Goal: Find specific page/section: Find specific page/section

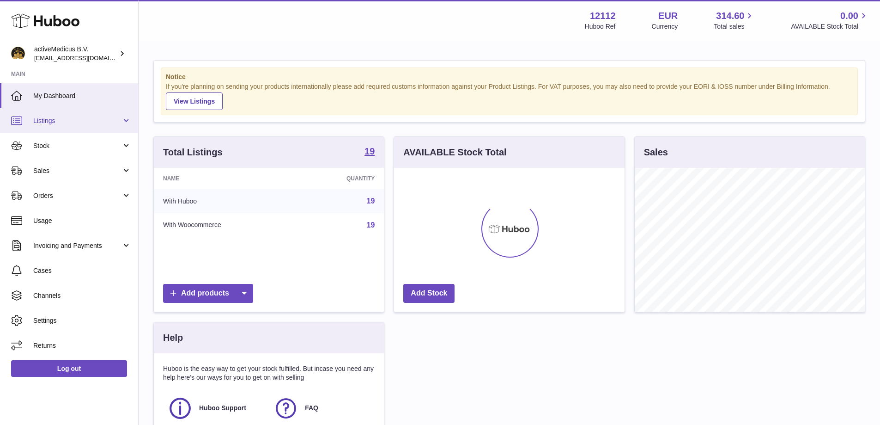
scroll to position [144, 231]
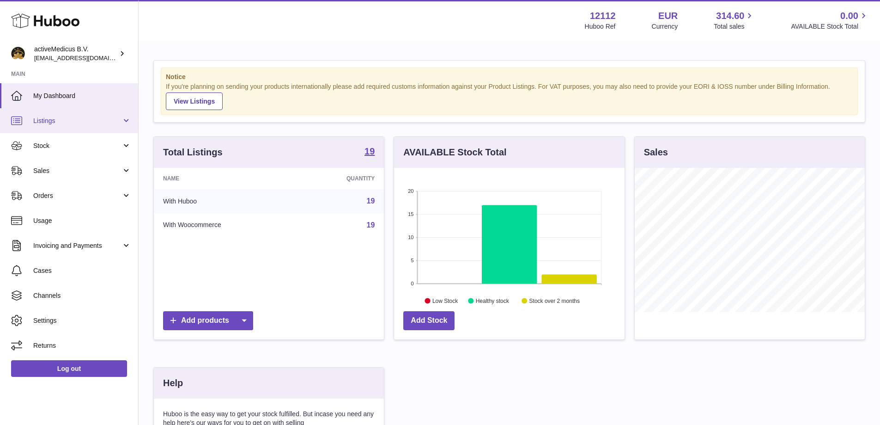
click at [65, 122] on span "Listings" at bounding box center [77, 120] width 88 height 9
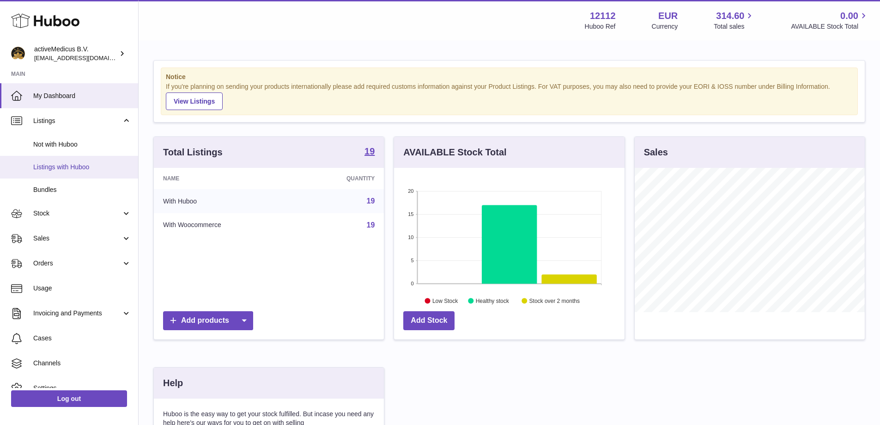
click at [74, 164] on span "Listings with Huboo" at bounding box center [82, 167] width 98 height 9
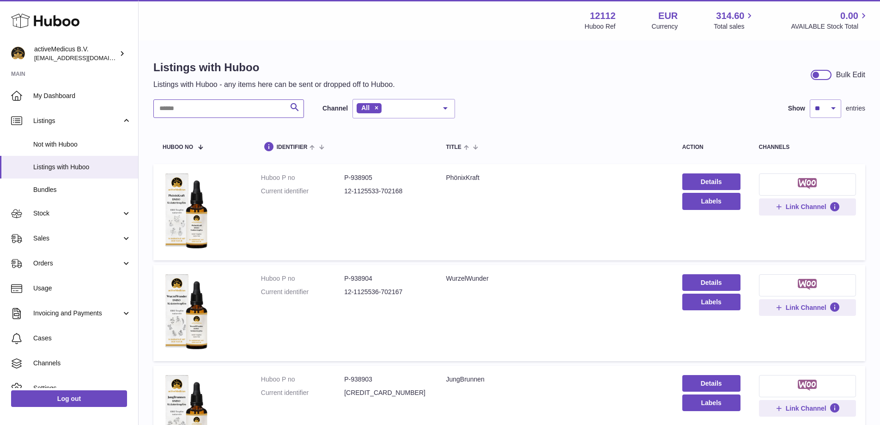
click at [228, 108] on input "text" at bounding box center [228, 108] width 151 height 18
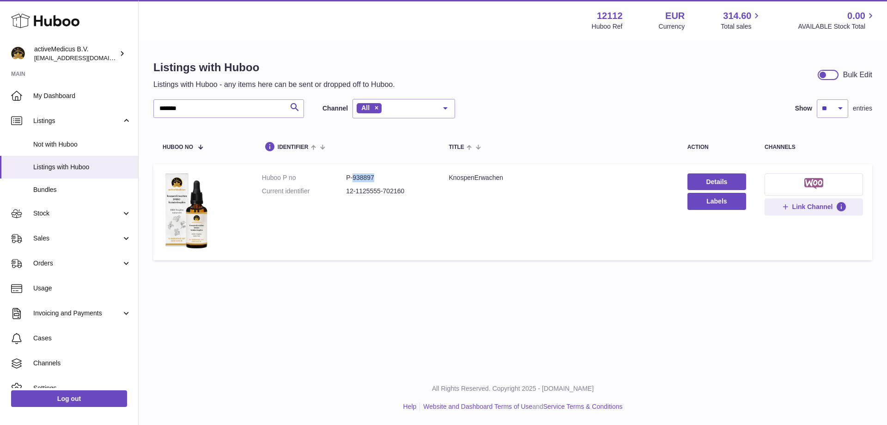
drag, startPoint x: 376, startPoint y: 177, endPoint x: 353, endPoint y: 176, distance: 22.7
click at [353, 176] on dd "P-938897" at bounding box center [388, 177] width 84 height 9
copy dd "938897"
drag, startPoint x: 208, startPoint y: 110, endPoint x: 53, endPoint y: 110, distance: 155.2
click at [73, 110] on div "Huboo activeMedicus B.V. [EMAIL_ADDRESS][DOMAIN_NAME] Main My Dashboard Listing…" at bounding box center [443, 212] width 887 height 425
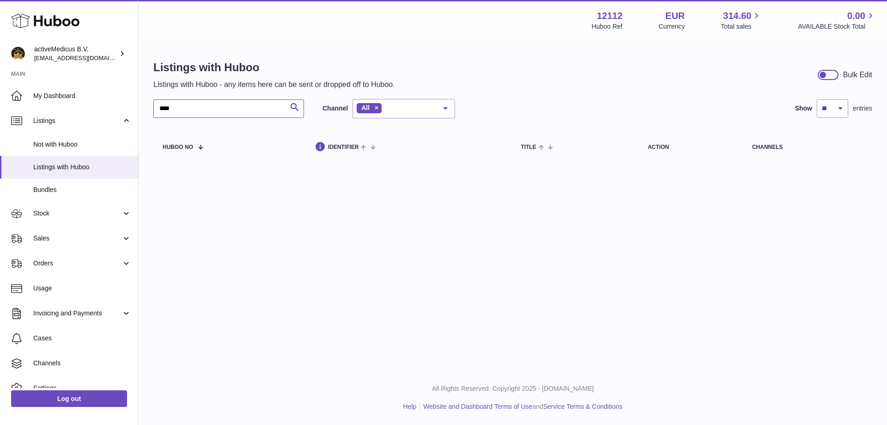
click at [162, 112] on input "****" at bounding box center [228, 108] width 151 height 18
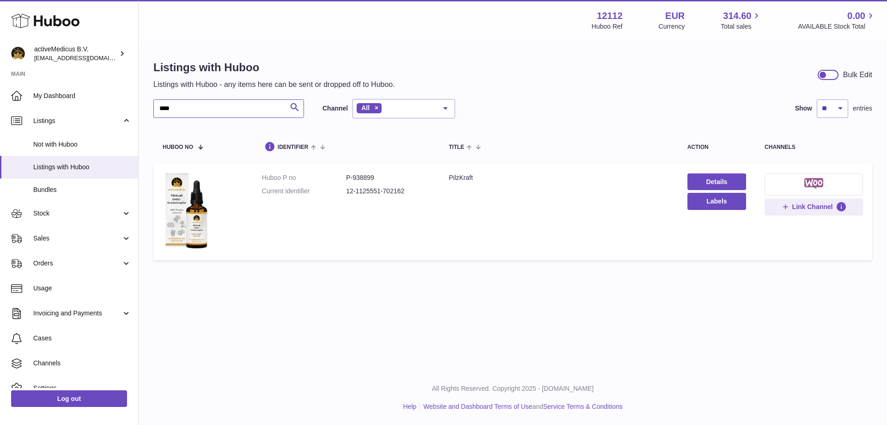
type input "****"
drag, startPoint x: 397, startPoint y: 176, endPoint x: 353, endPoint y: 177, distance: 44.4
click at [353, 177] on dd "P-938899" at bounding box center [388, 177] width 84 height 9
copy dd "938899"
